Goal: Task Accomplishment & Management: Complete application form

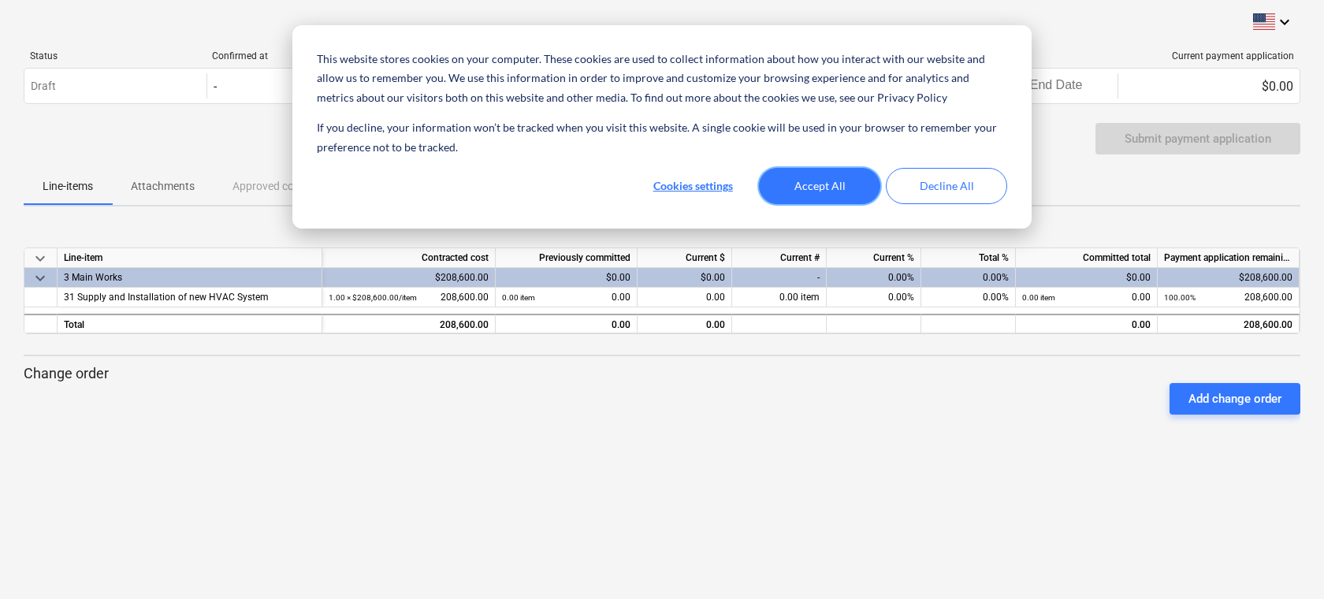
click at [791, 188] on button "Accept All" at bounding box center [819, 186] width 121 height 36
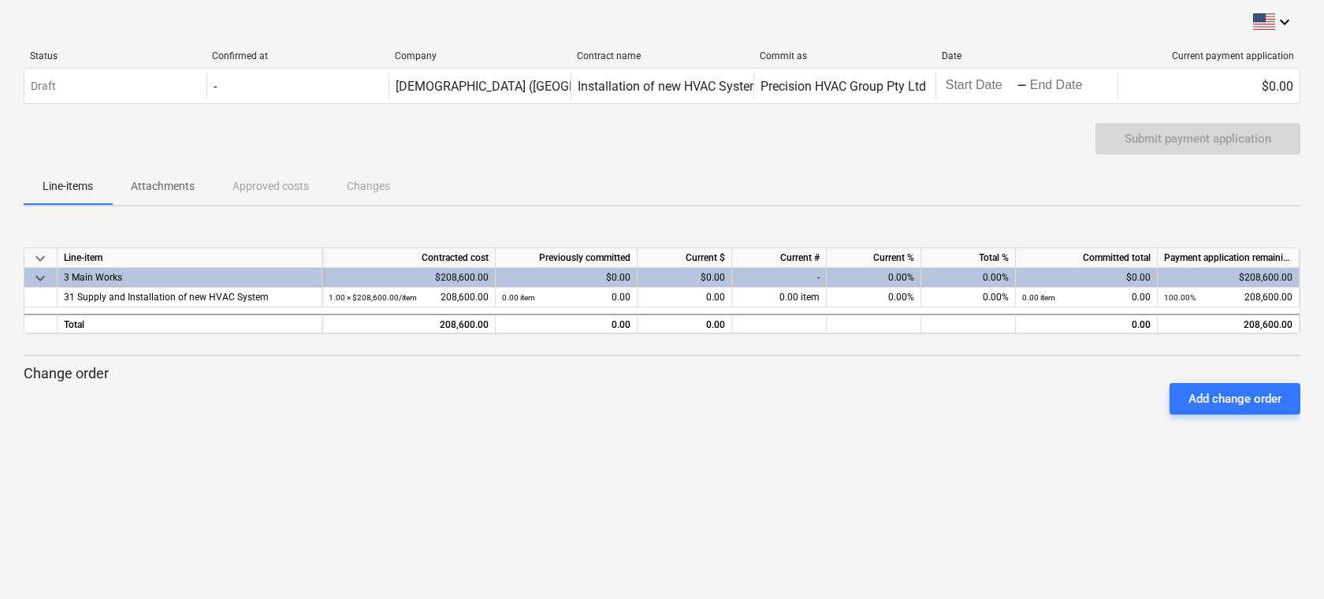
click at [620, 153] on div "Submit payment application" at bounding box center [662, 145] width 1277 height 44
click at [176, 188] on p "Attachments" at bounding box center [163, 186] width 64 height 17
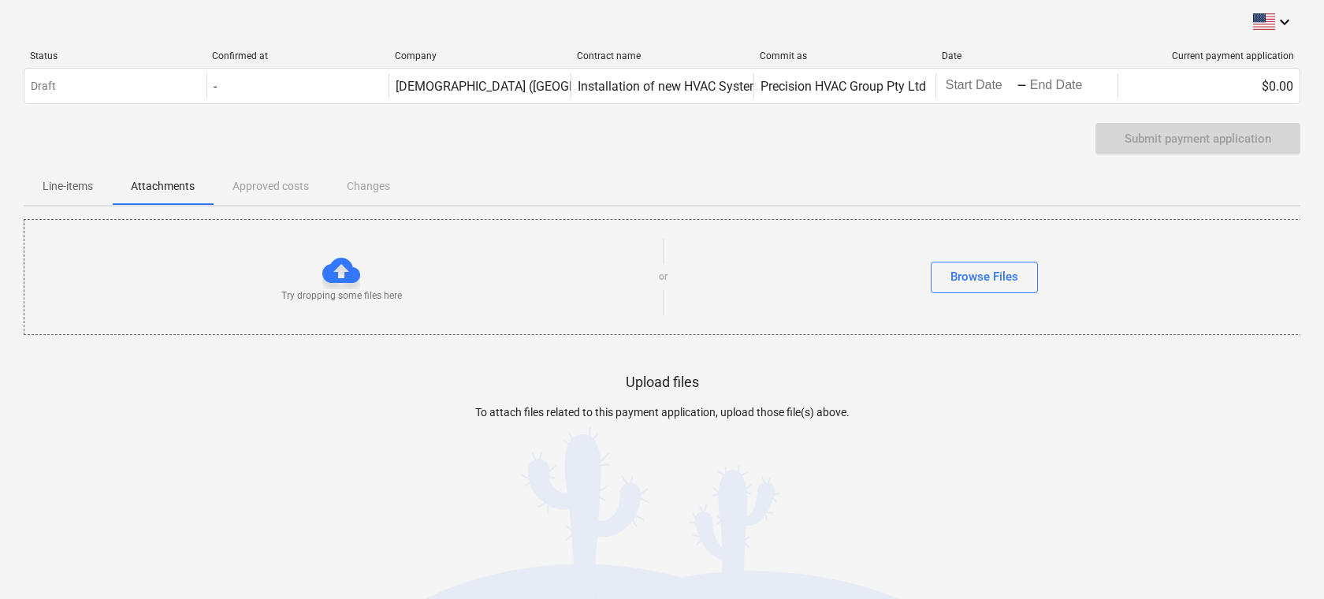
click at [246, 178] on div "Line-items Attachments Approved costs Changes" at bounding box center [662, 186] width 1277 height 38
click at [247, 184] on div "Line-items Attachments Approved costs Changes" at bounding box center [662, 186] width 1277 height 38
click at [374, 192] on div "Line-items Attachments Approved costs Changes" at bounding box center [662, 186] width 1277 height 38
click at [84, 185] on p "Line-items" at bounding box center [68, 186] width 50 height 17
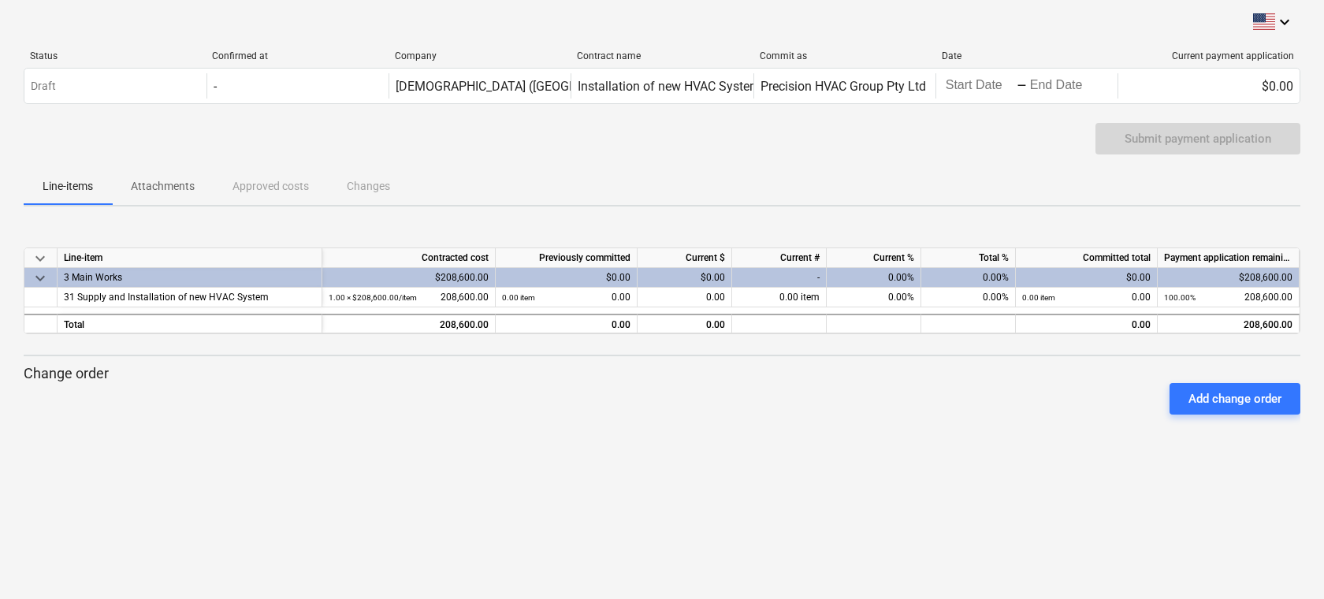
click at [262, 123] on div "Submit payment application" at bounding box center [662, 145] width 1277 height 44
click at [1279, 20] on icon "keyboard_arrow_down" at bounding box center [1284, 22] width 19 height 19
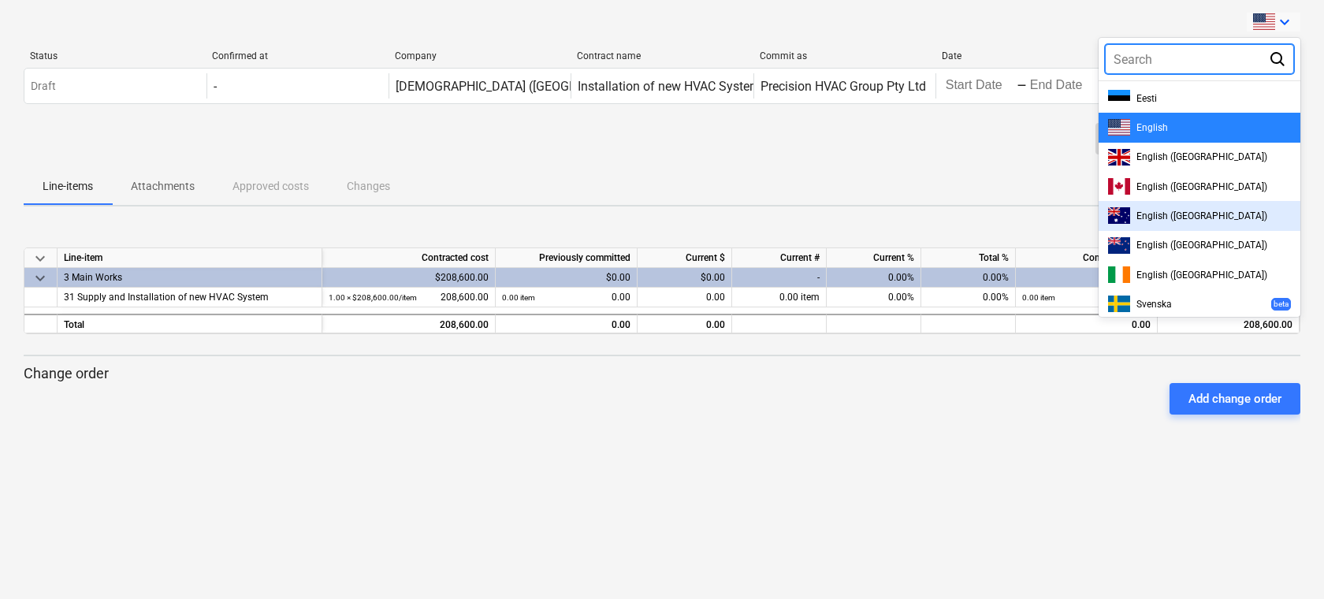
click at [1237, 207] on div "English ([GEOGRAPHIC_DATA])" at bounding box center [1200, 215] width 202 height 29
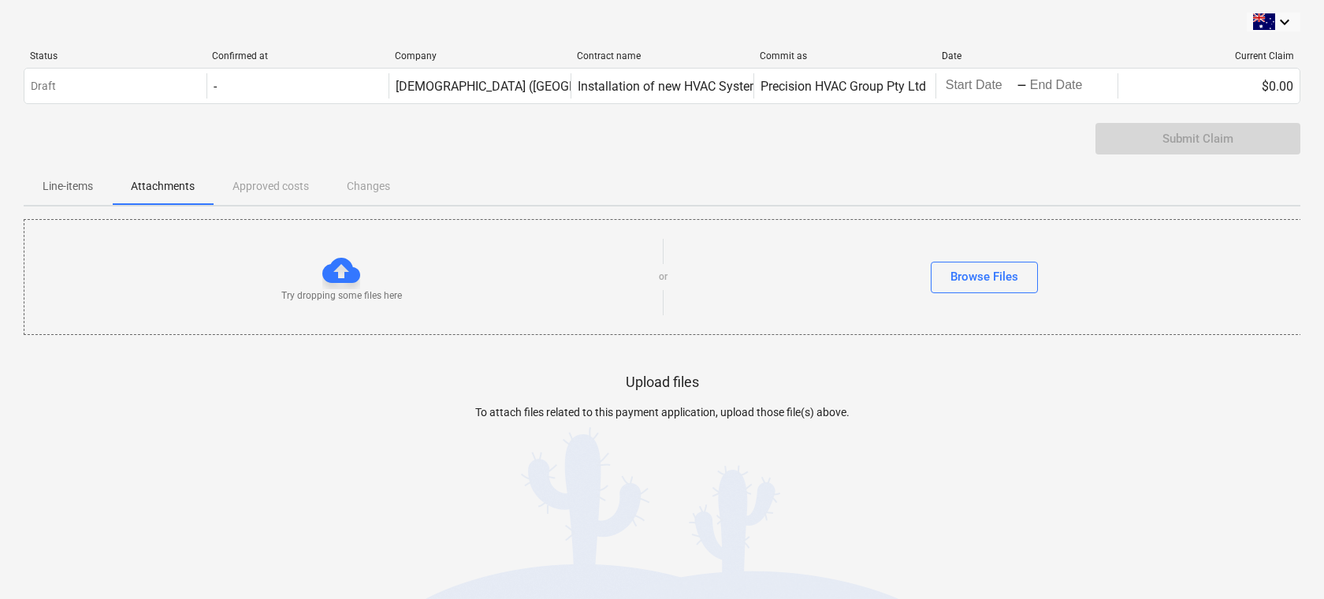
click at [293, 194] on div "Line-items Attachments Approved costs Changes" at bounding box center [662, 186] width 1277 height 38
click at [304, 188] on div "Line-items Attachments Approved costs Changes" at bounding box center [662, 186] width 1277 height 38
click at [345, 184] on div "Line-items Attachments Approved costs Changes" at bounding box center [662, 186] width 1277 height 38
